Goal: Task Accomplishment & Management: Manage account settings

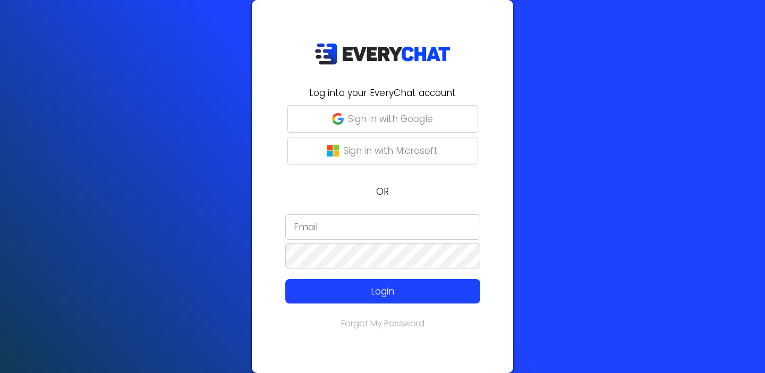
click at [324, 227] on input "email" at bounding box center [382, 228] width 195 height 26
type input "[EMAIL_ADDRESS][DOMAIN_NAME]"
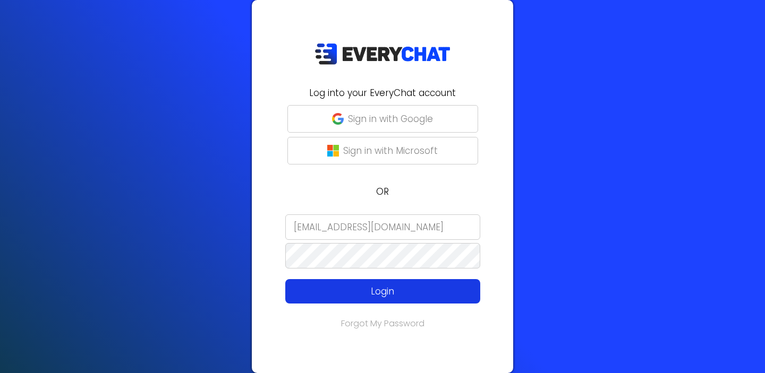
click at [356, 292] on p "Login" at bounding box center [383, 292] width 156 height 14
